Goal: Find specific page/section: Find specific page/section

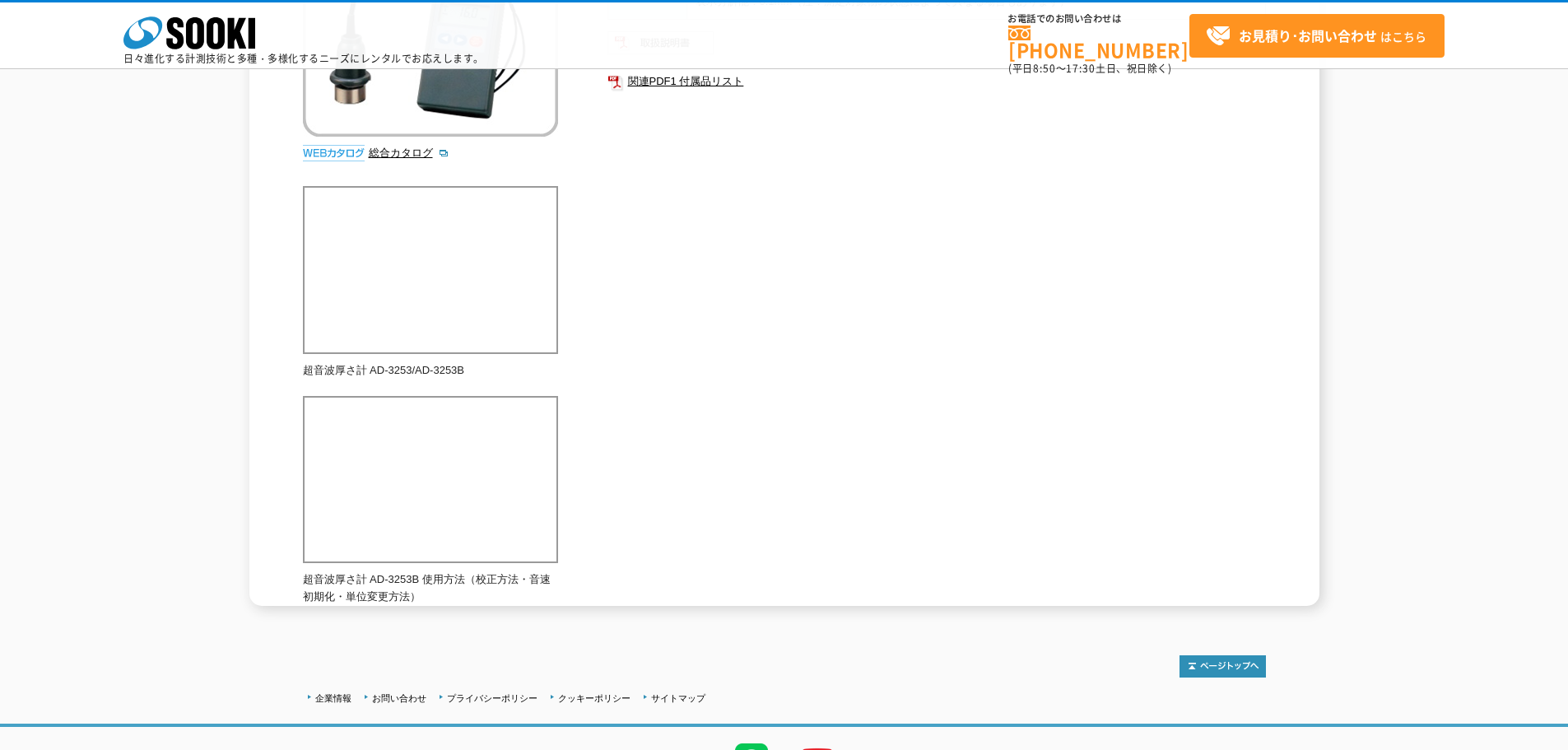
scroll to position [438, 0]
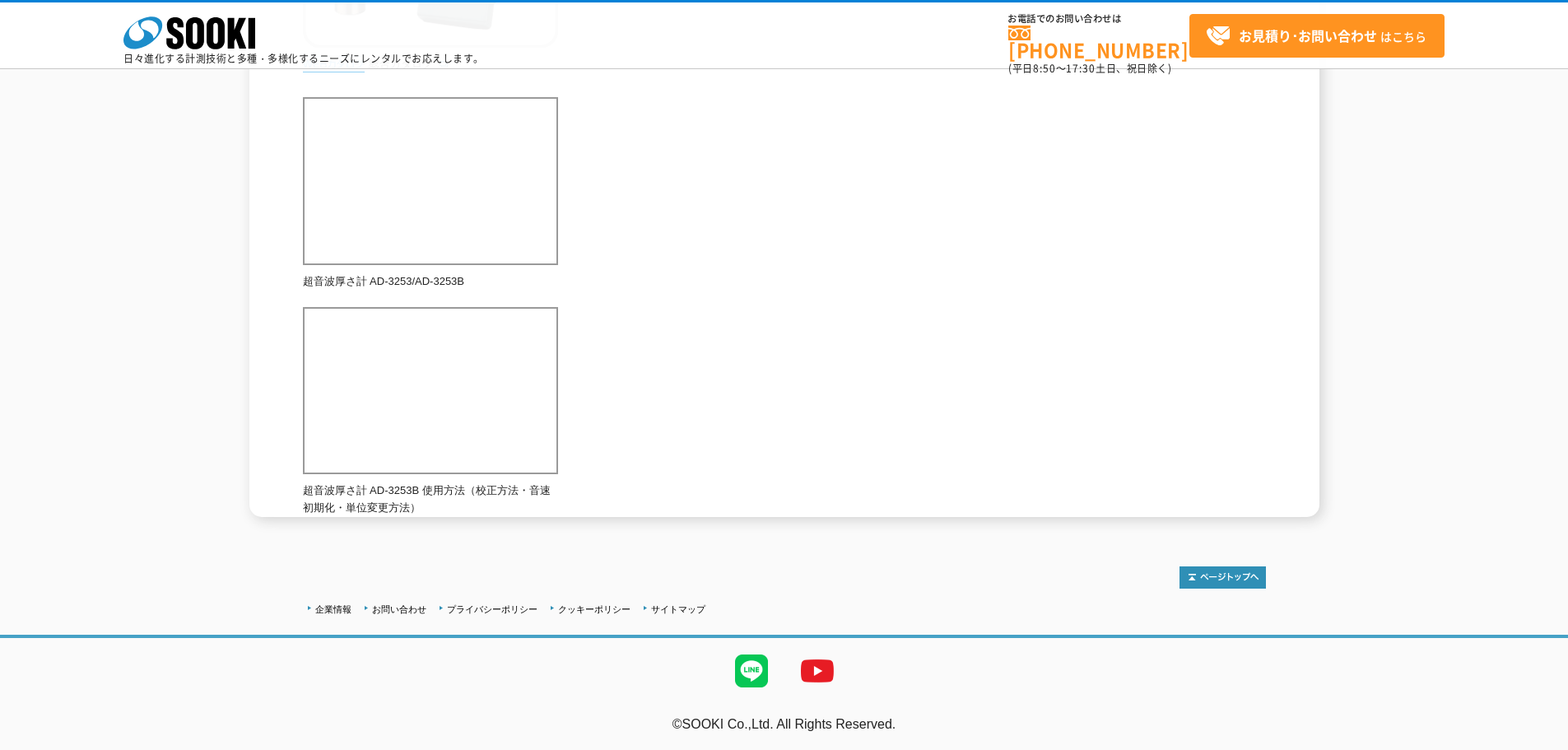
click at [121, 405] on div "超音波厚さ計 超音波厚さ計 AD-3253B 超音波の通る均質な金属、非金属の厚みを測定できる超音波厚さ計です。 総合カタログ メーカー エー・アンド・デイ …" at bounding box center [784, 111] width 1568 height 812
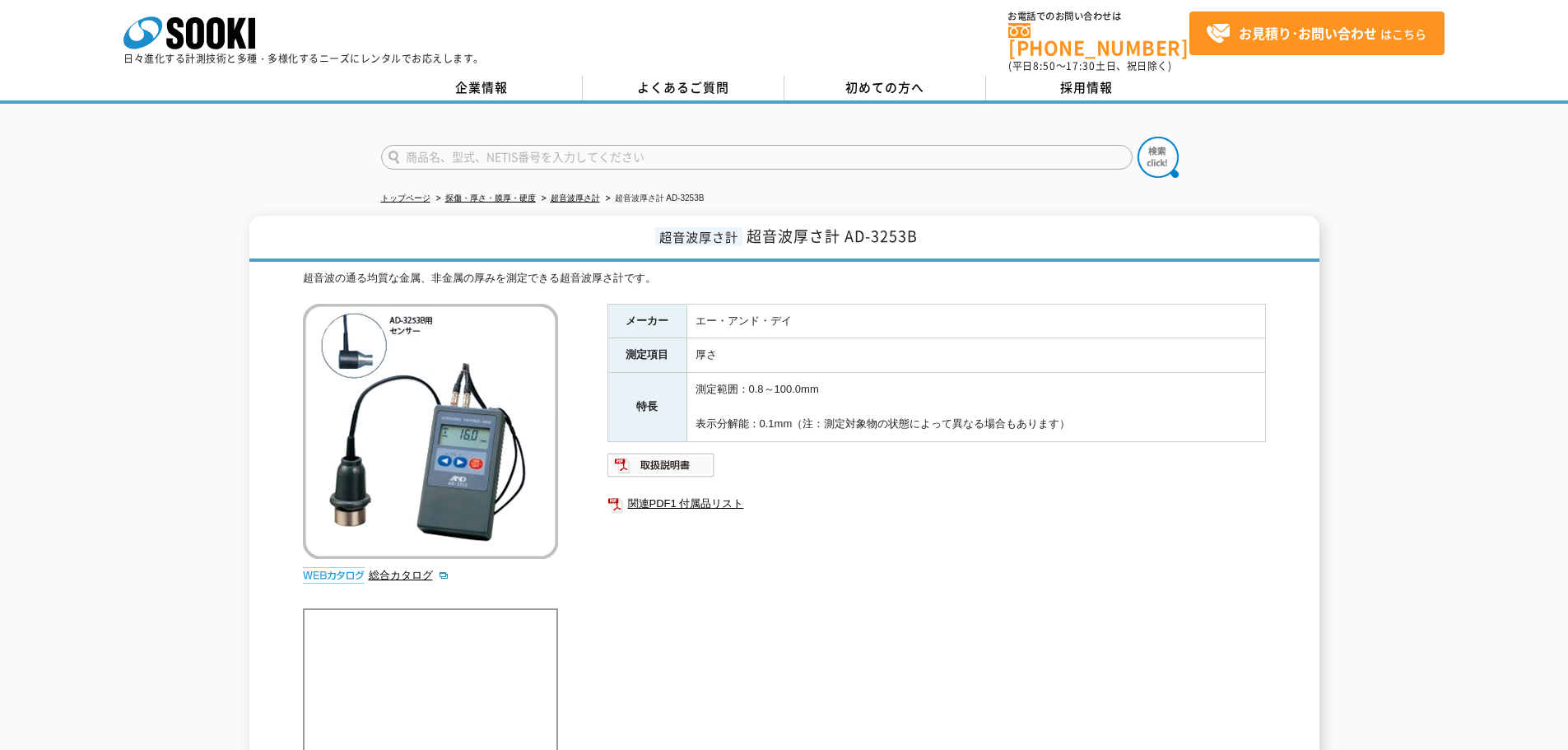
scroll to position [0, 0]
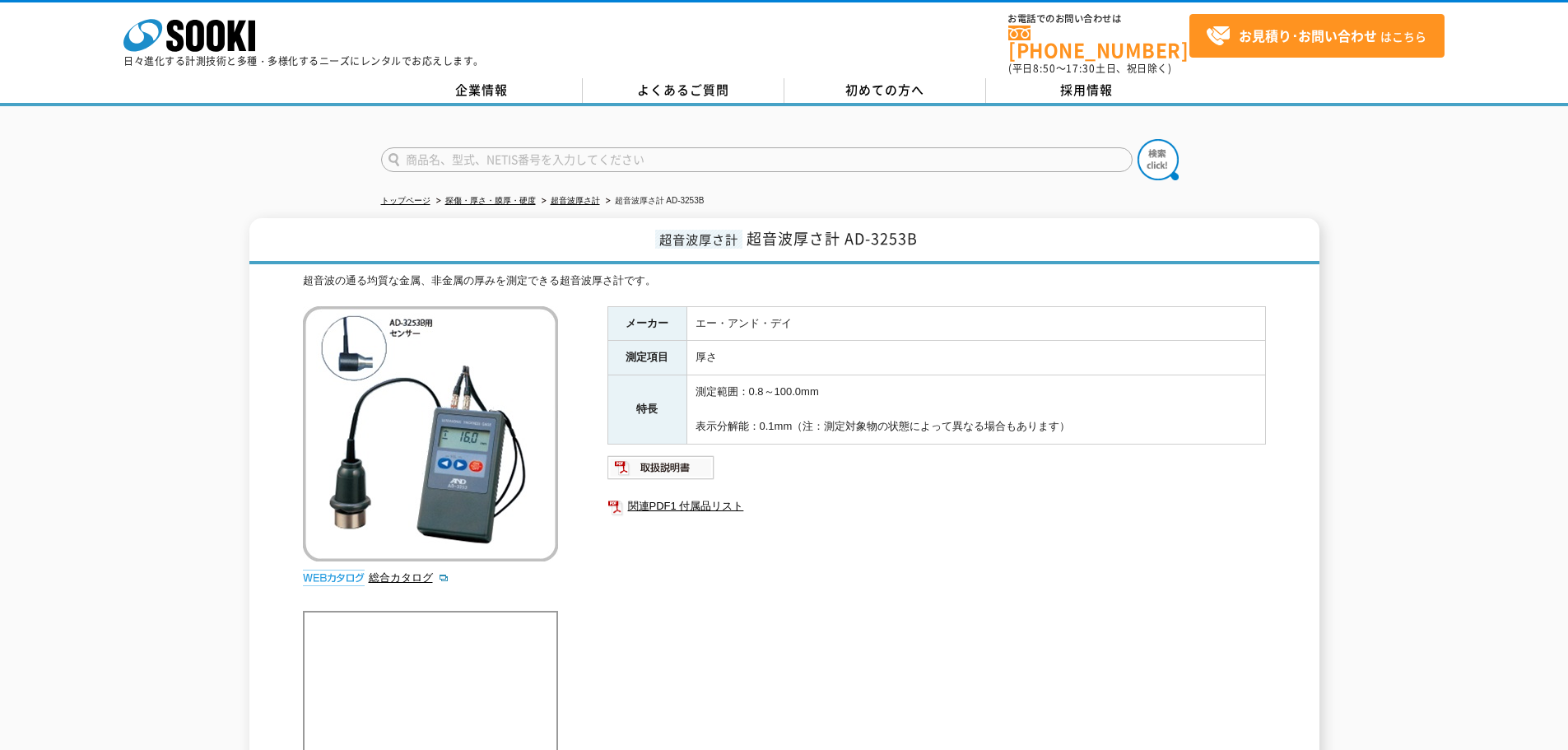
click at [601, 147] on input "text" at bounding box center [757, 159] width 751 height 25
type input "あ"
type input "ad3255"
click at [1137, 139] on button at bounding box center [1157, 159] width 41 height 41
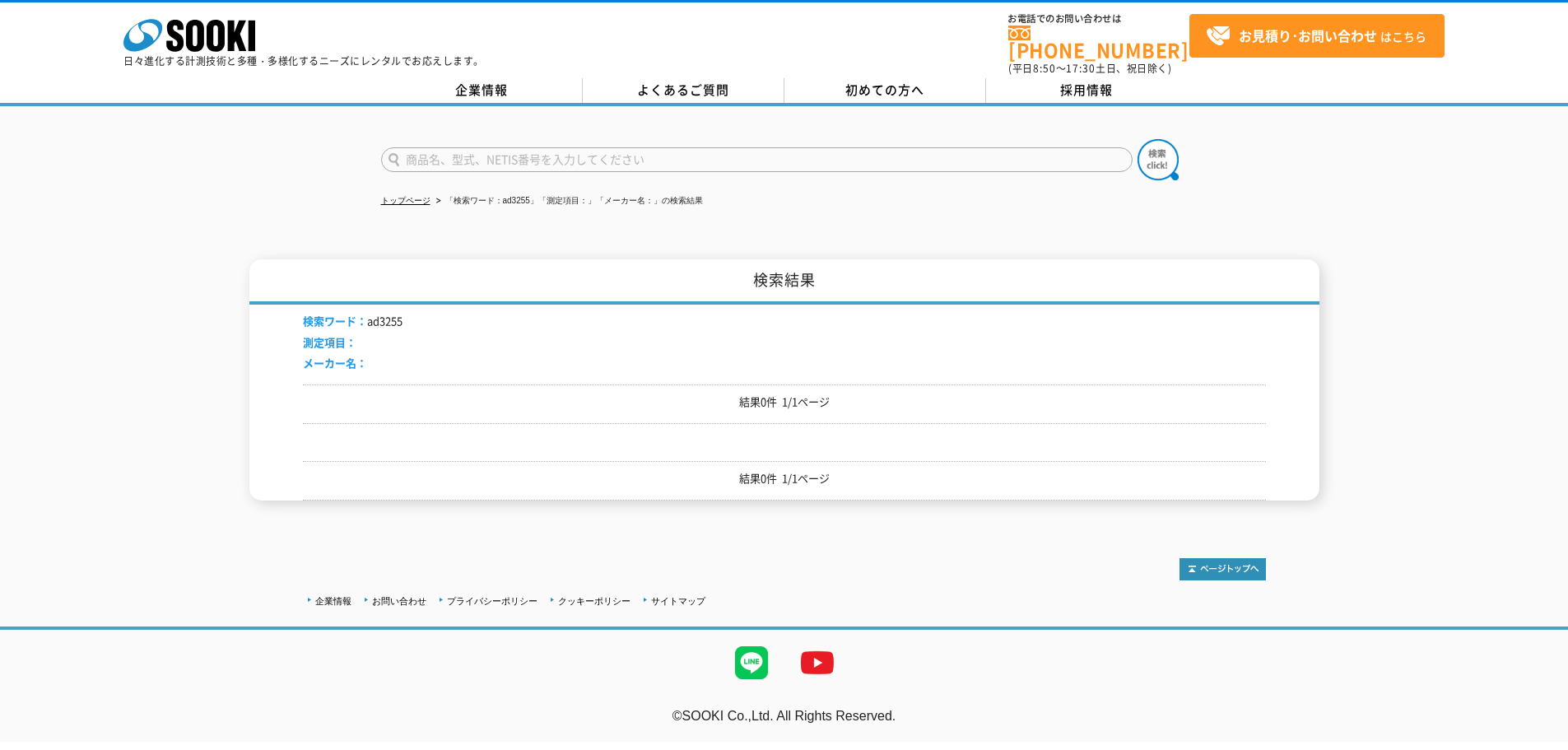
click at [426, 149] on input "text" at bounding box center [757, 159] width 751 height 25
type input "ad-3255"
click at [1137, 139] on button at bounding box center [1157, 159] width 41 height 41
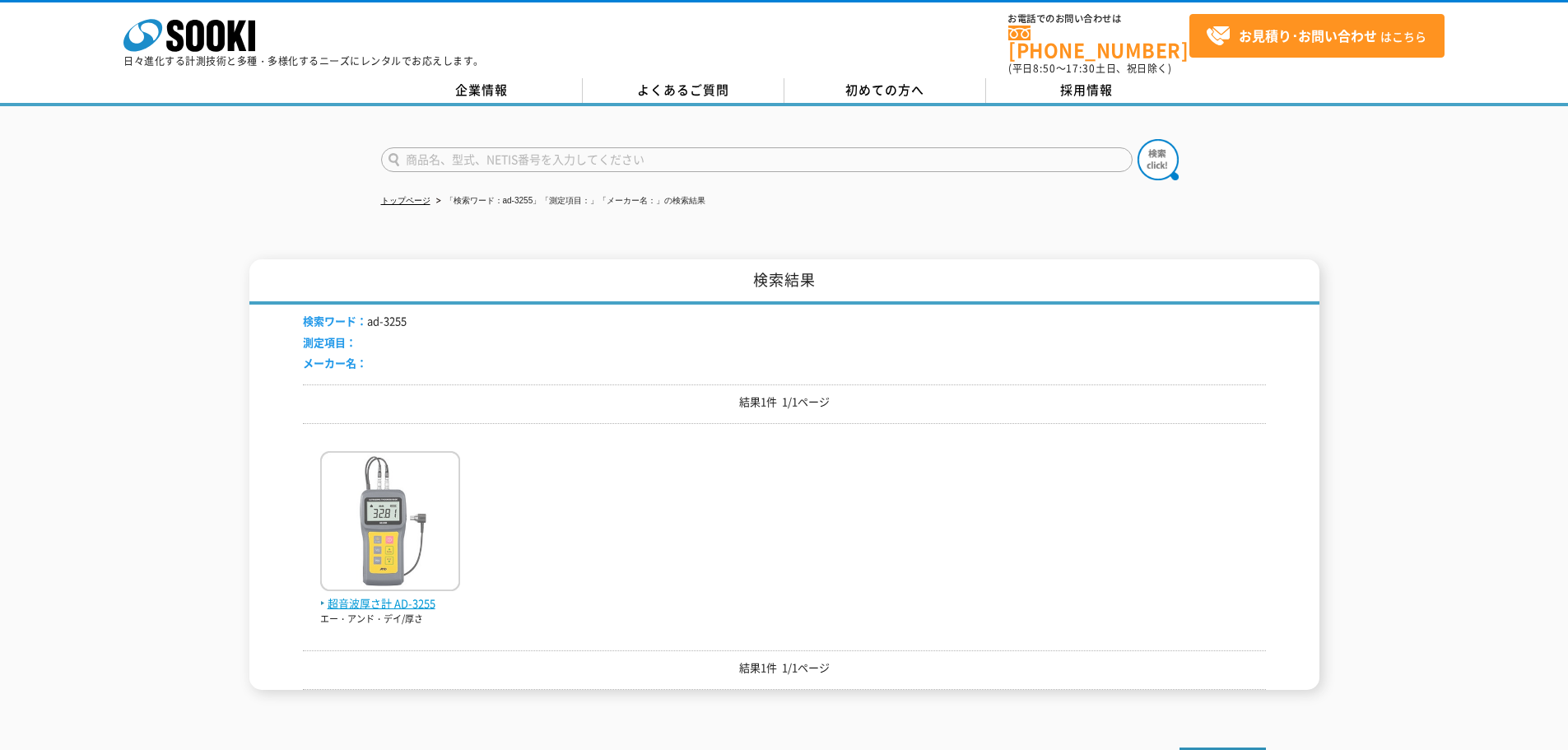
click at [387, 490] on img at bounding box center [390, 523] width 140 height 144
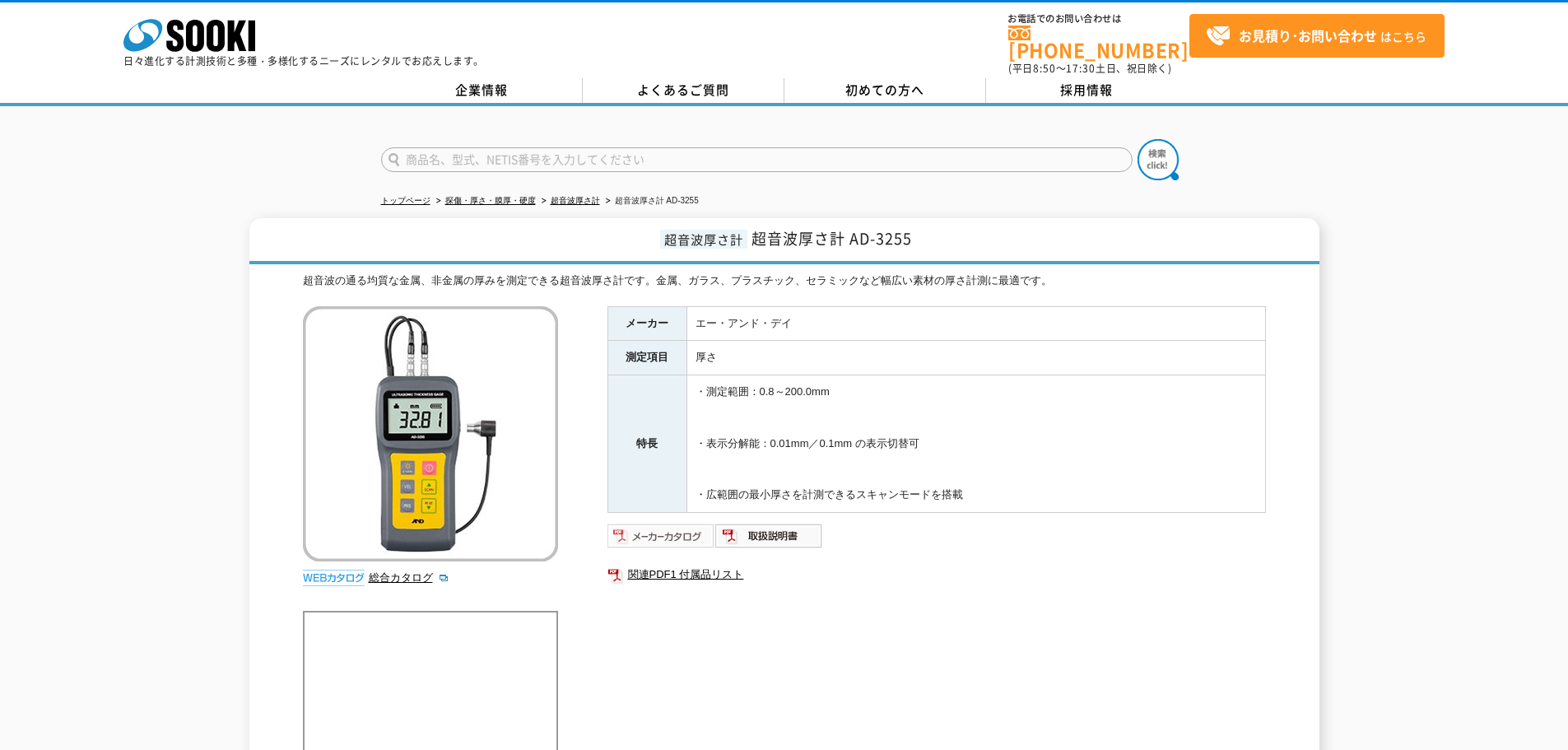
click at [637, 523] on img at bounding box center [661, 536] width 108 height 26
